Goal: Task Accomplishment & Management: Manage account settings

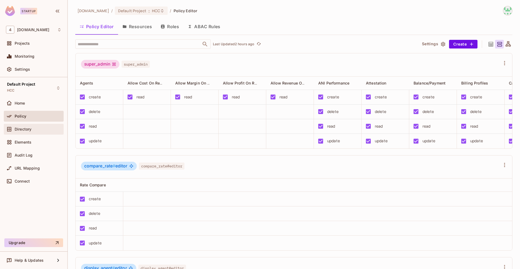
click at [26, 130] on span "Directory" at bounding box center [23, 129] width 17 height 4
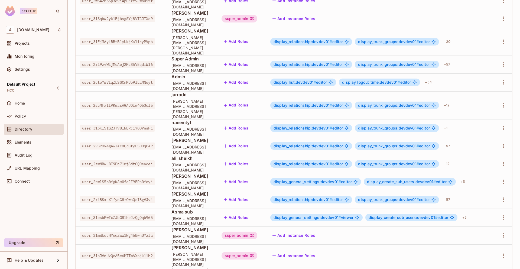
scroll to position [90, 0]
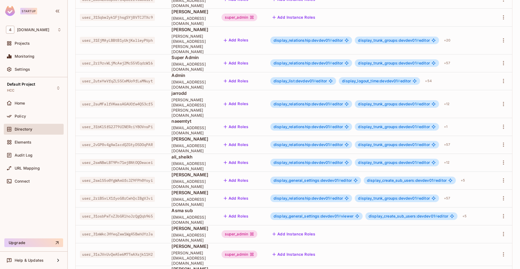
drag, startPoint x: 157, startPoint y: 249, endPoint x: 80, endPoint y: 250, distance: 77.0
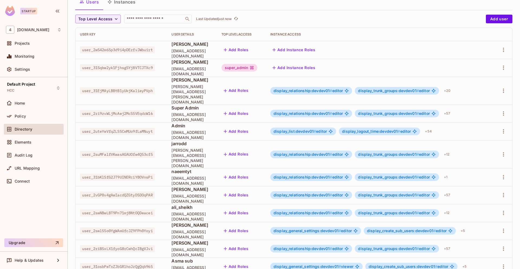
scroll to position [45, 0]
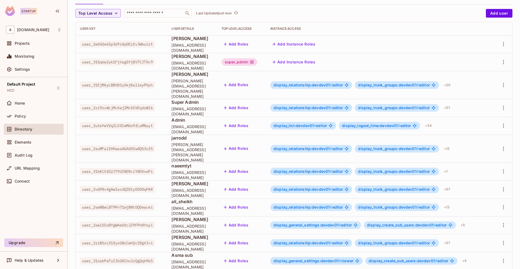
click at [150, 186] on span "user_2vGP0v4gAwIacdQZGtyD5DOqPAR" at bounding box center [117, 189] width 75 height 7
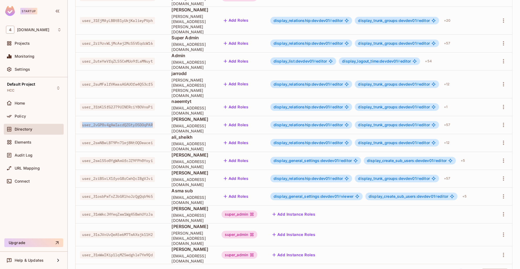
click at [150, 121] on span "user_2vGP0v4gAwIacdQZGtyD5DOqPAR" at bounding box center [117, 124] width 75 height 7
click at [503, 253] on icon "button" at bounding box center [503, 255] width 1 height 4
click at [484, 233] on li "Edit" at bounding box center [476, 233] width 48 height 12
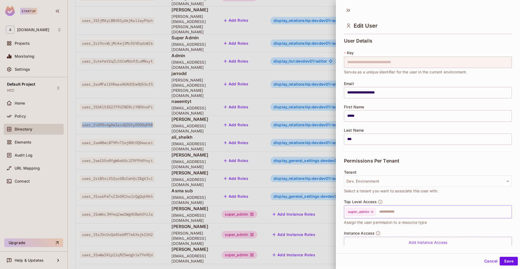
scroll to position [19, 0]
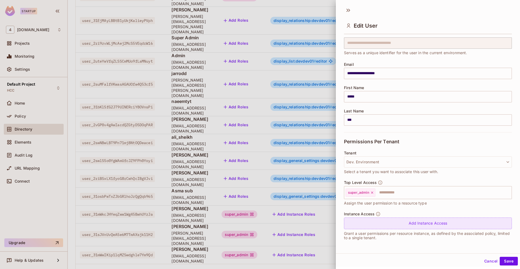
click at [400, 227] on div "Add Instance Access" at bounding box center [428, 224] width 168 height 12
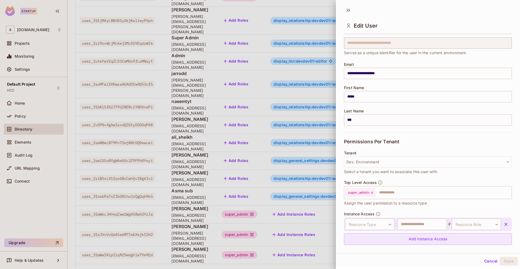
scroll to position [35, 0]
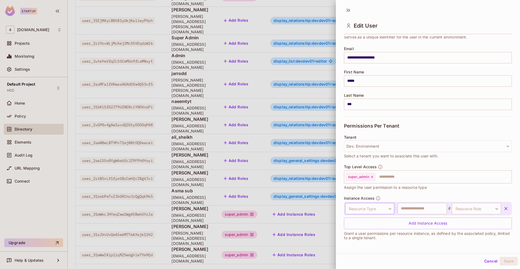
click at [378, 208] on body "Startup 4 [DOMAIN_NAME] Projects Monitoring Settings Default Project HCC Home P…" at bounding box center [260, 134] width 520 height 269
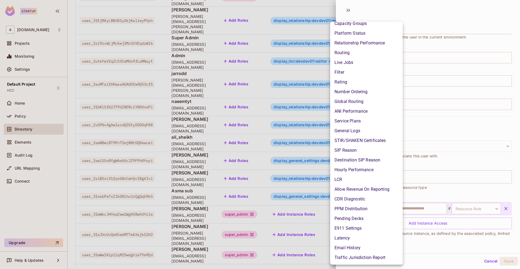
scroll to position [0, 0]
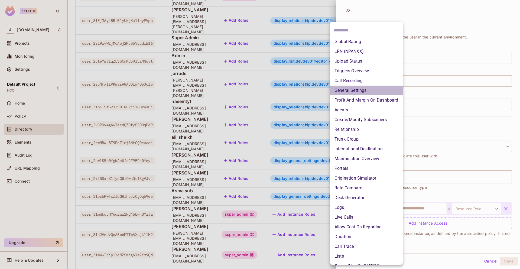
click at [365, 90] on li "General Settings" at bounding box center [366, 91] width 73 height 10
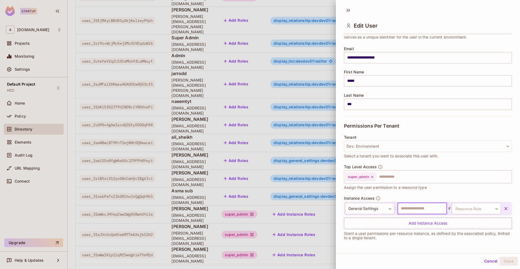
click at [420, 208] on input "text" at bounding box center [422, 208] width 49 height 11
type input "********"
click at [470, 207] on body "Startup 4 [DOMAIN_NAME] Projects Monitoring Settings Default Project HCC Home P…" at bounding box center [260, 134] width 520 height 269
click at [461, 233] on li "editor" at bounding box center [467, 235] width 50 height 10
click at [507, 264] on button "Save" at bounding box center [509, 261] width 18 height 9
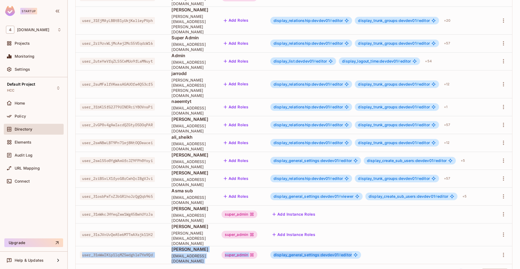
drag, startPoint x: 81, startPoint y: 232, endPoint x: 380, endPoint y: 233, distance: 298.7
click at [380, 246] on tr "user_31mWwIKip1lqMZSwdghle7Ym9Qd [PERSON_NAME] [PERSON_NAME][EMAIL_ADDRESS][DOM…" at bounding box center [294, 255] width 437 height 18
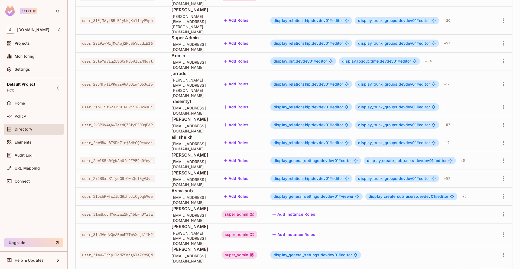
click at [327, 264] on div "1 - 15 of 15 items 1 15 / page ** ​" at bounding box center [294, 273] width 437 height 18
